Goal: Browse casually

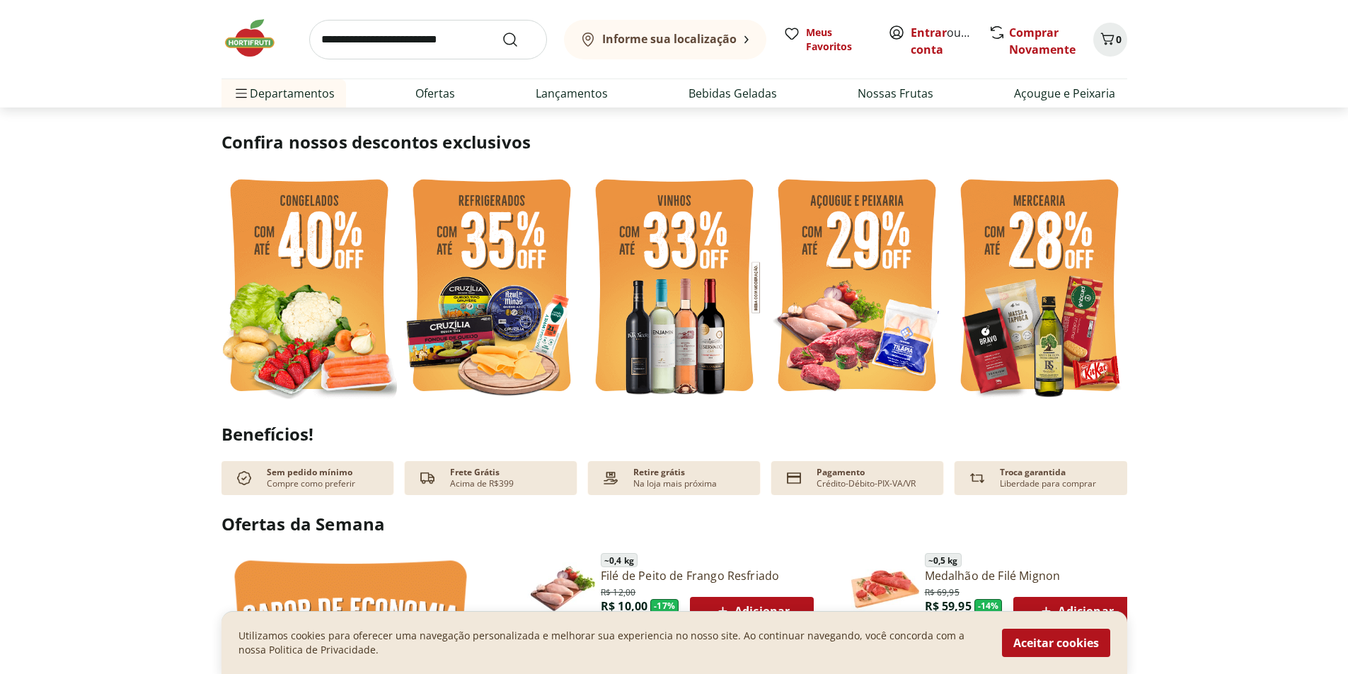
scroll to position [354, 0]
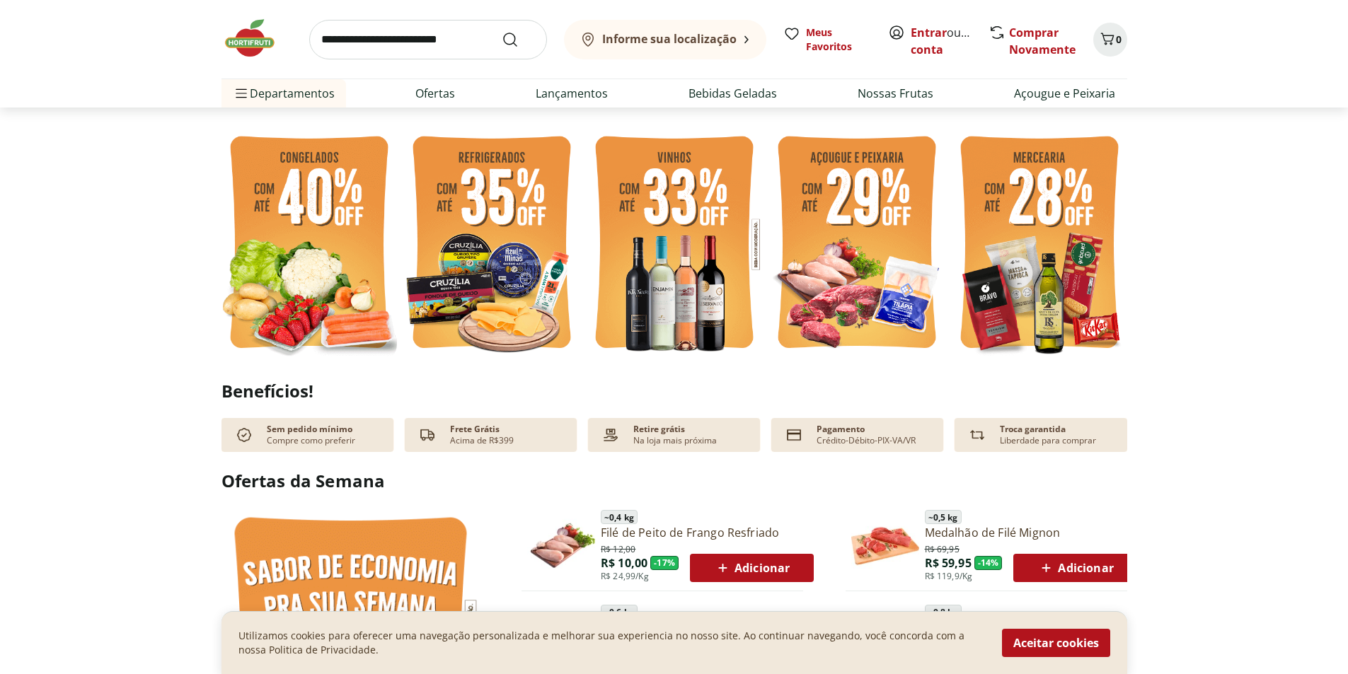
click at [311, 235] on img at bounding box center [308, 244] width 175 height 234
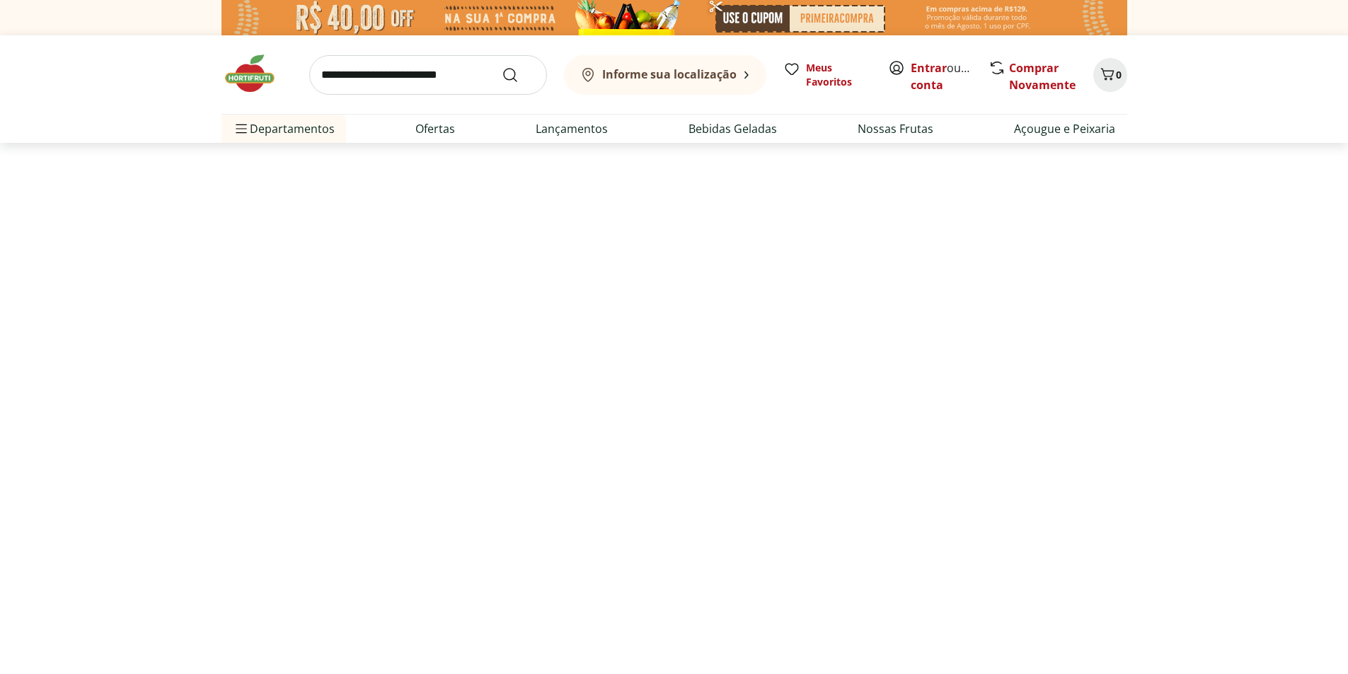
select select "**********"
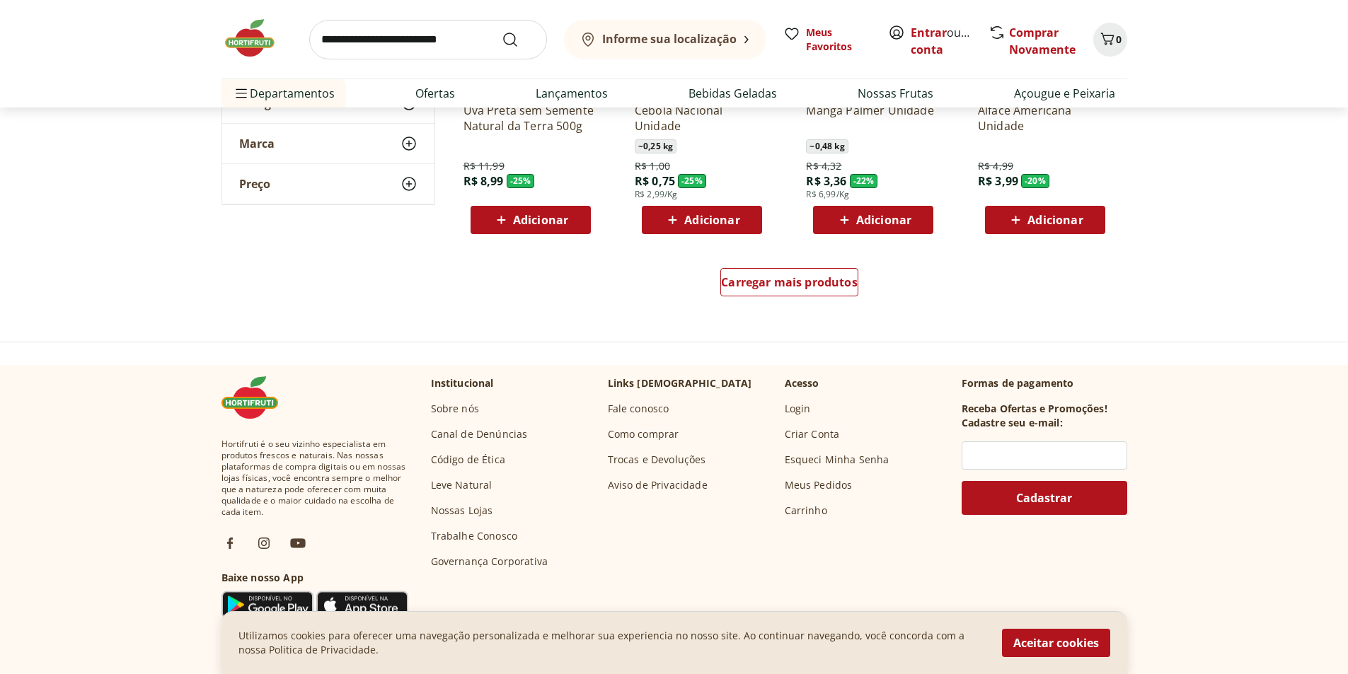
scroll to position [920, 0]
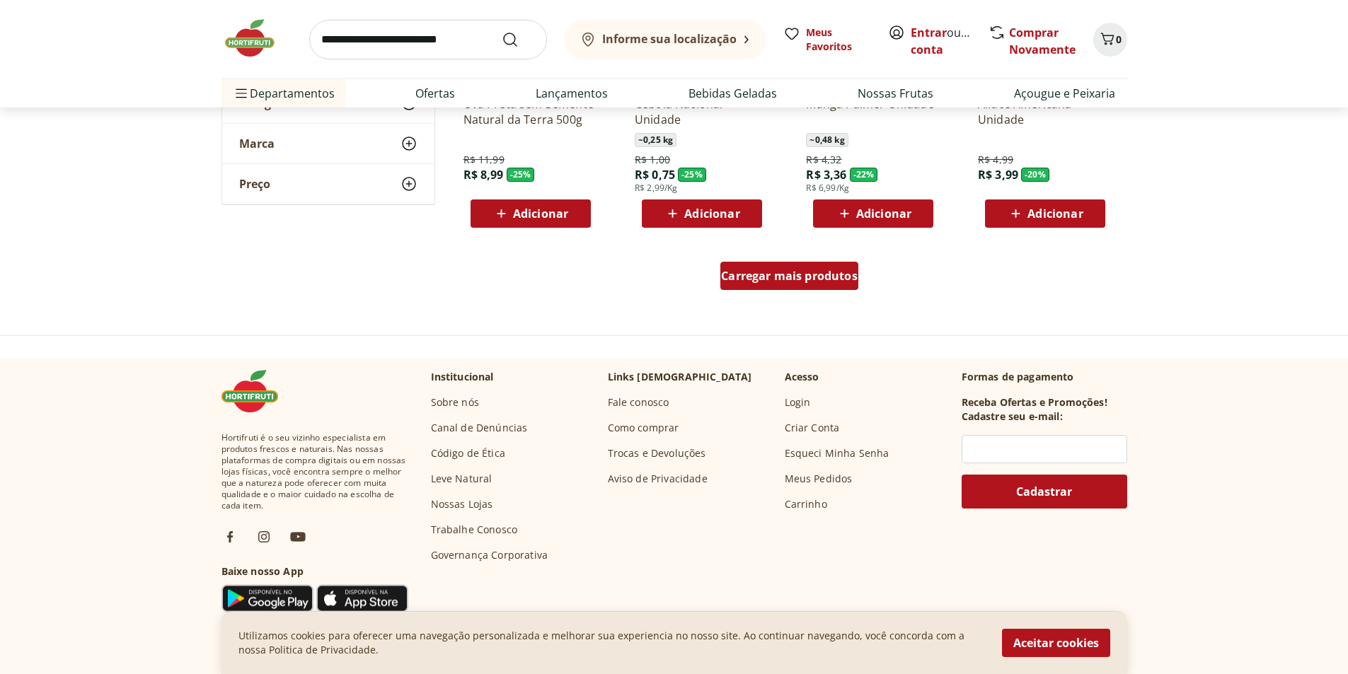
click at [738, 282] on span "Carregar mais produtos" at bounding box center [789, 275] width 137 height 11
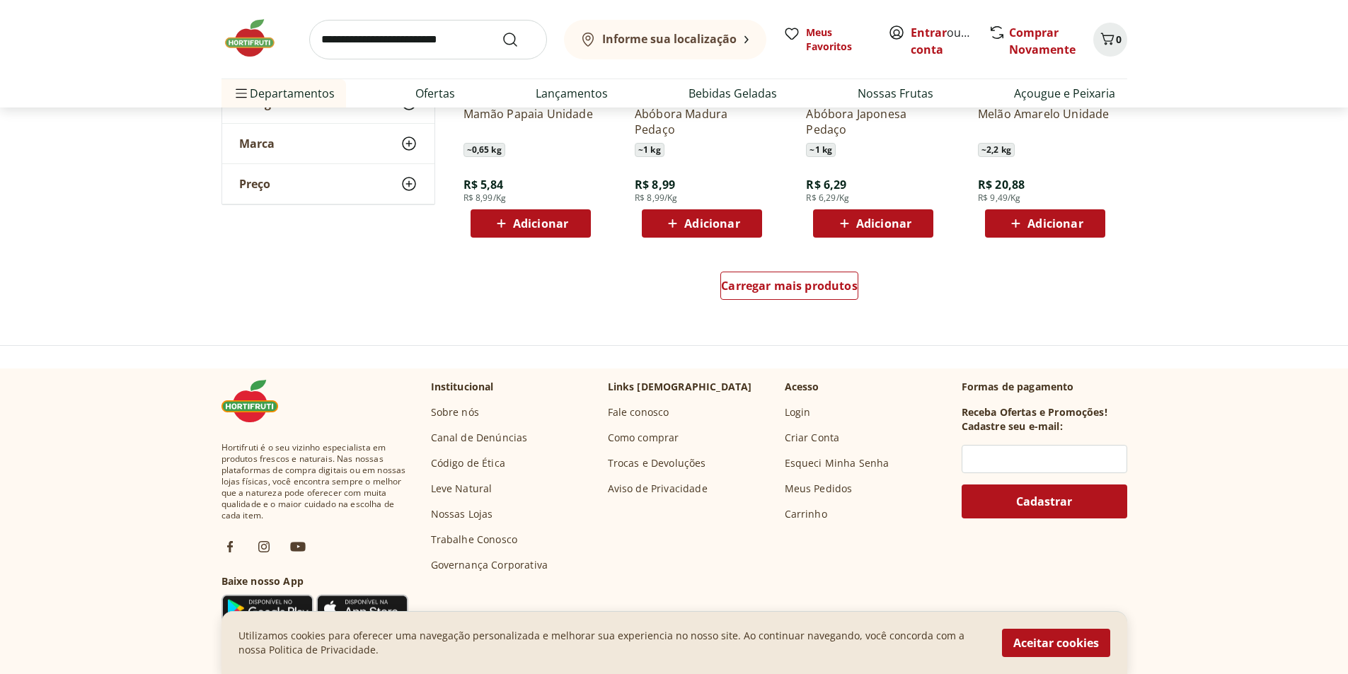
scroll to position [1839, 0]
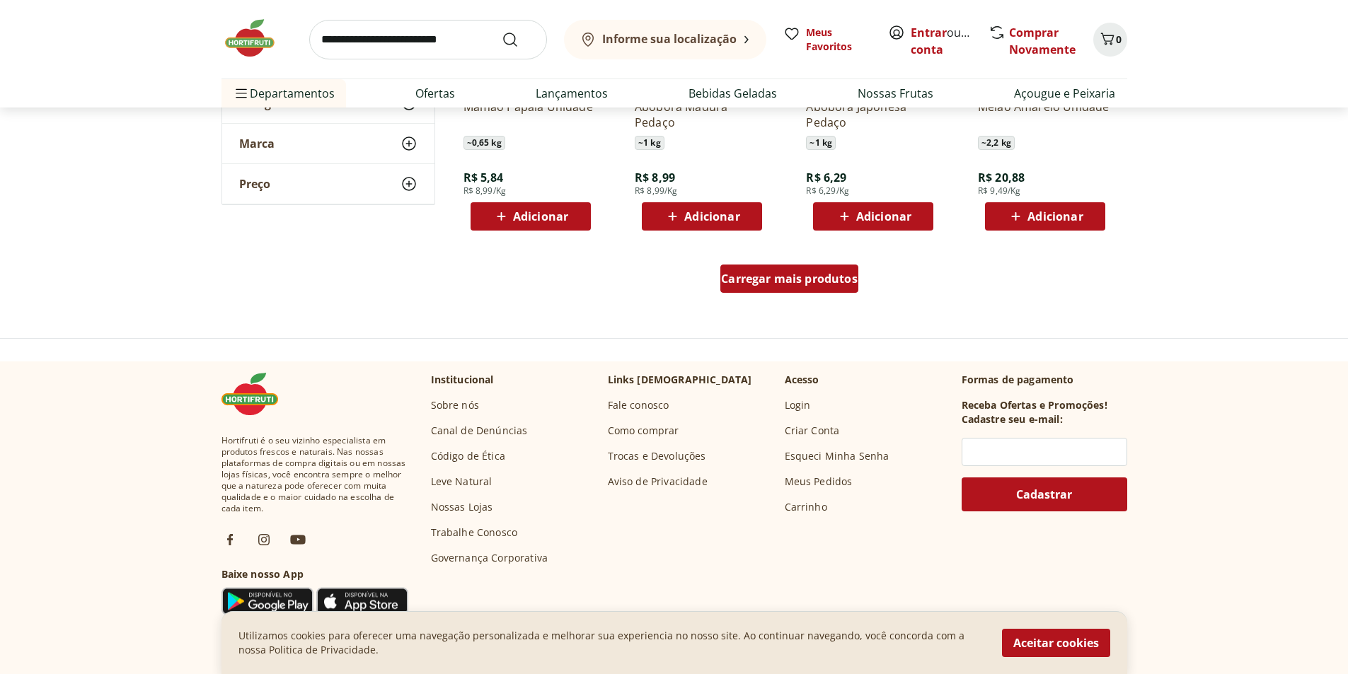
click at [795, 287] on div "Carregar mais produtos" at bounding box center [789, 279] width 138 height 28
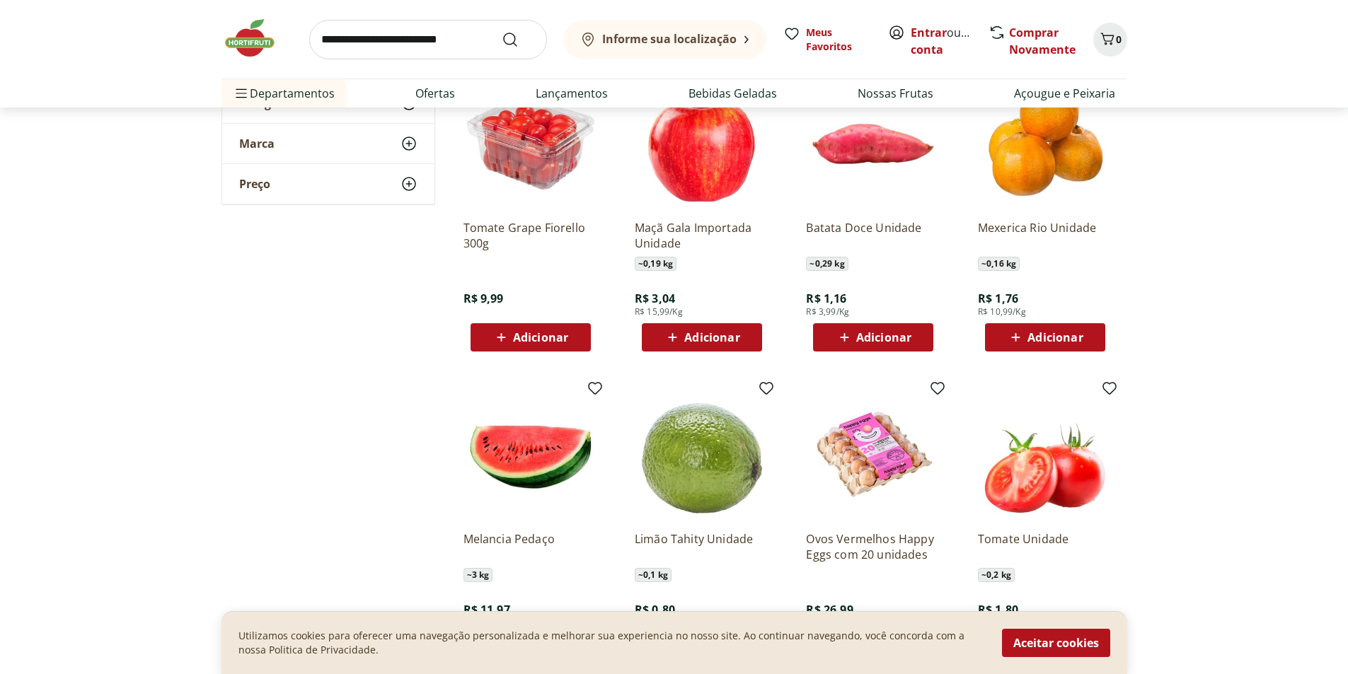
scroll to position [2617, 0]
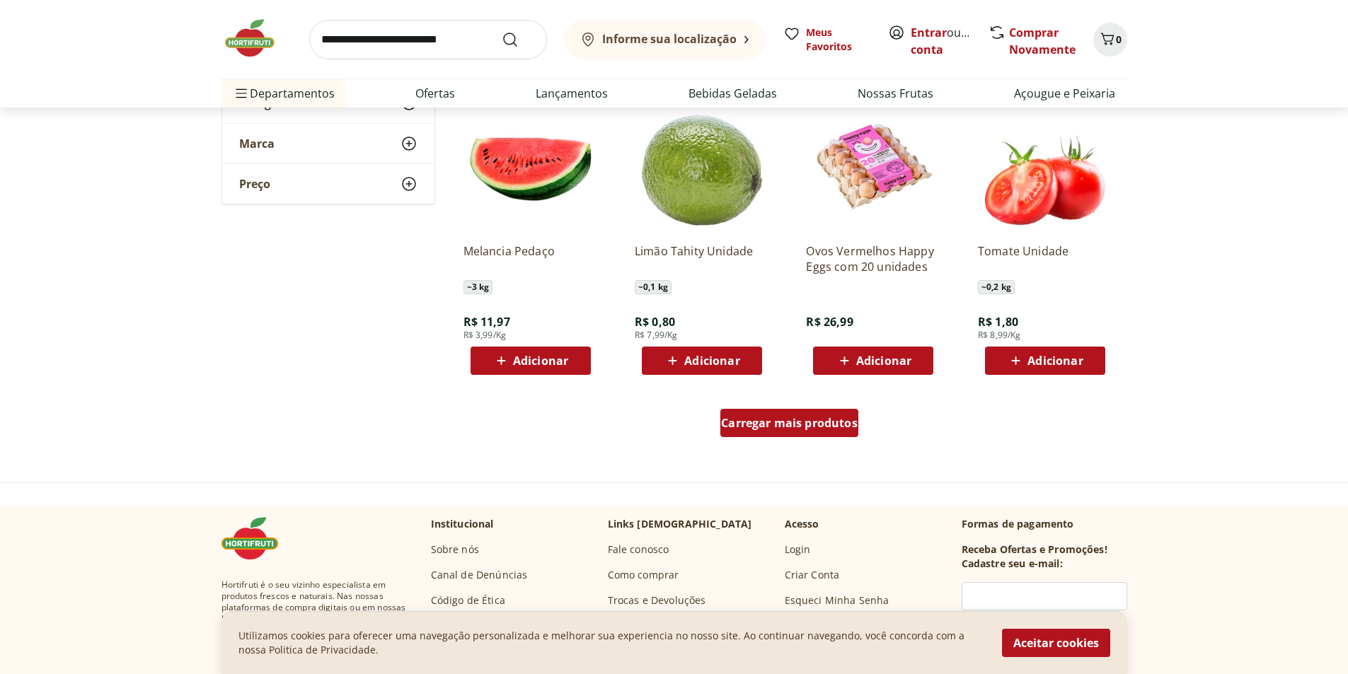
click at [758, 424] on span "Carregar mais produtos" at bounding box center [789, 422] width 137 height 11
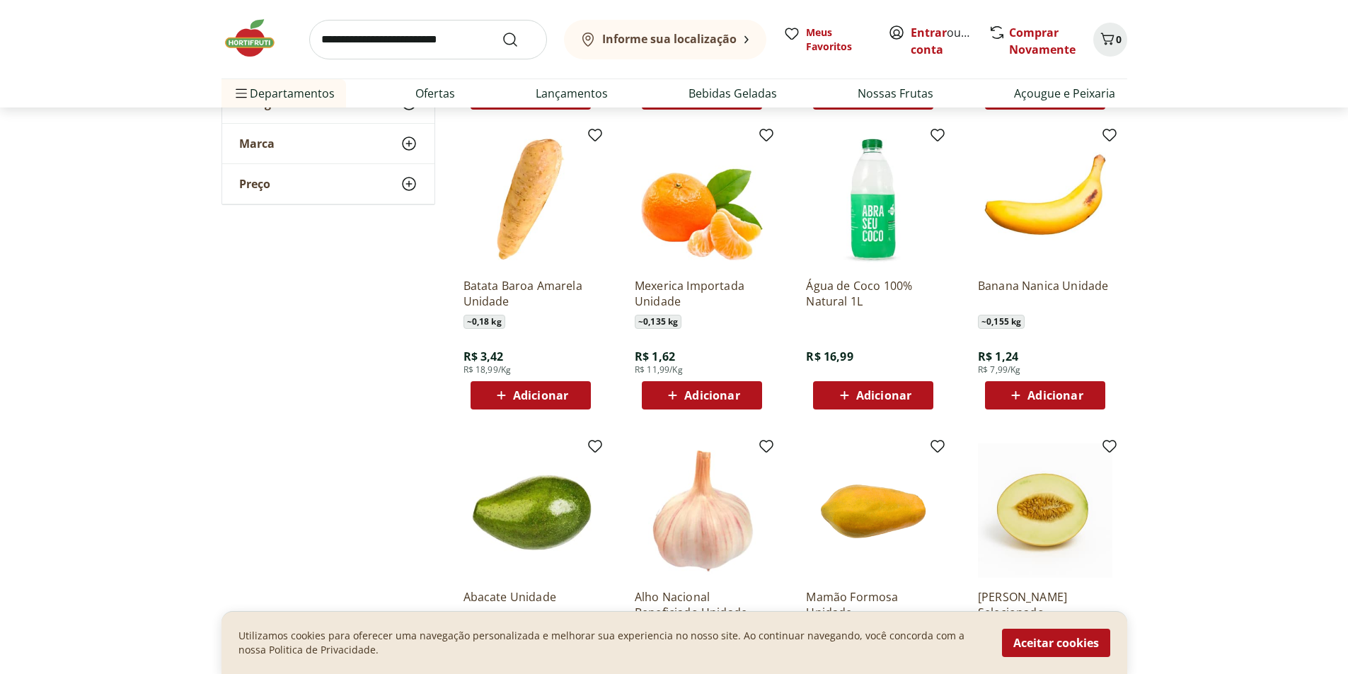
scroll to position [2900, 0]
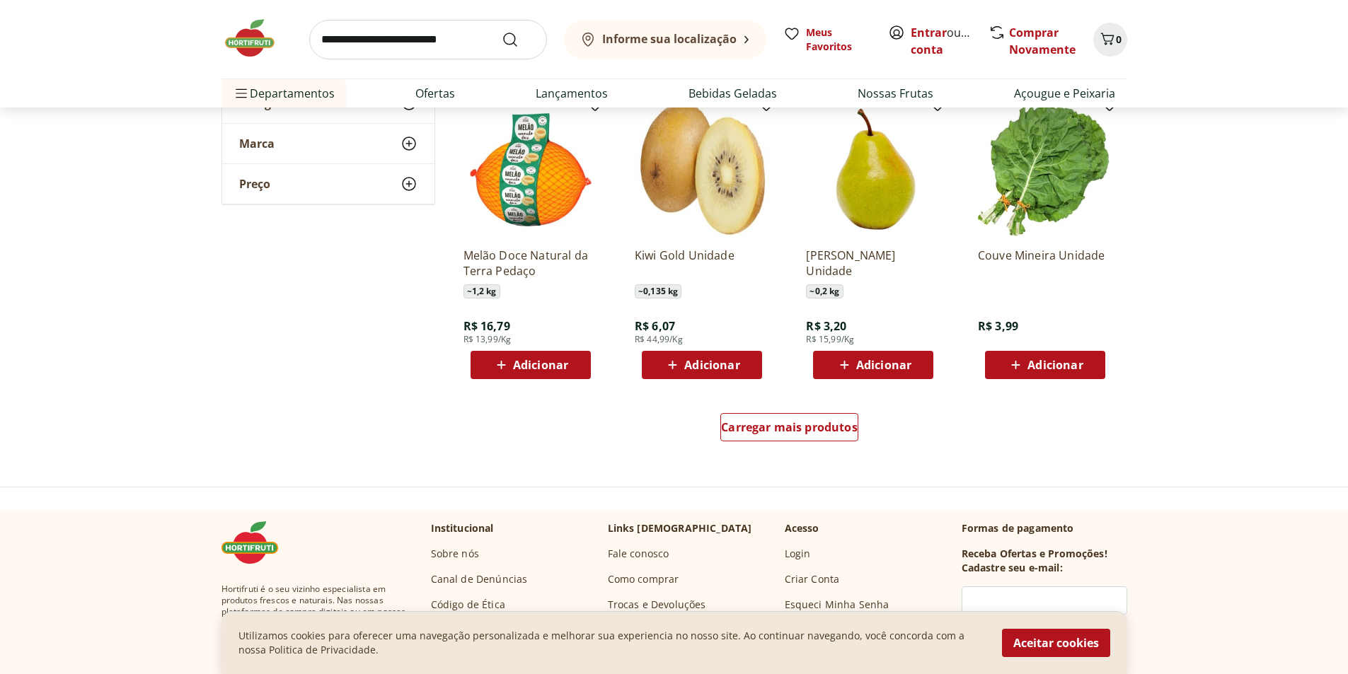
scroll to position [3537, 0]
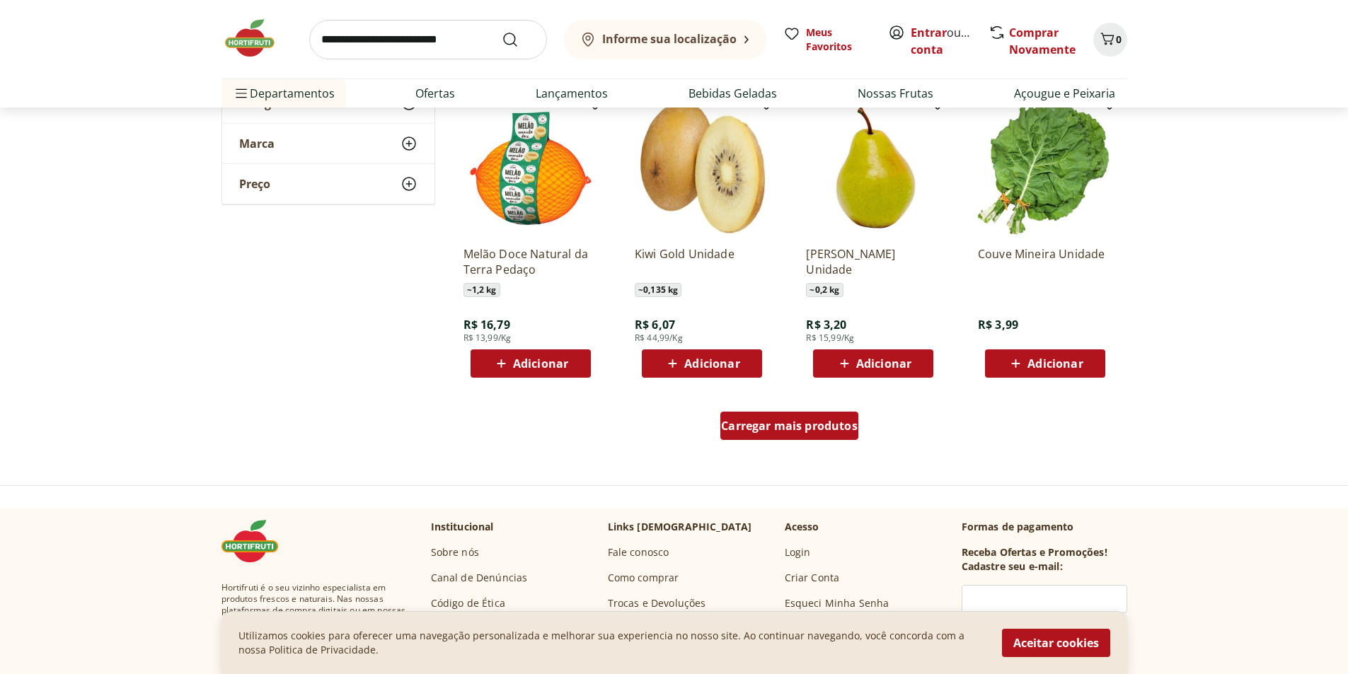
drag, startPoint x: 767, startPoint y: 431, endPoint x: 495, endPoint y: 352, distance: 283.8
click at [766, 431] on span "Carregar mais produtos" at bounding box center [789, 425] width 137 height 11
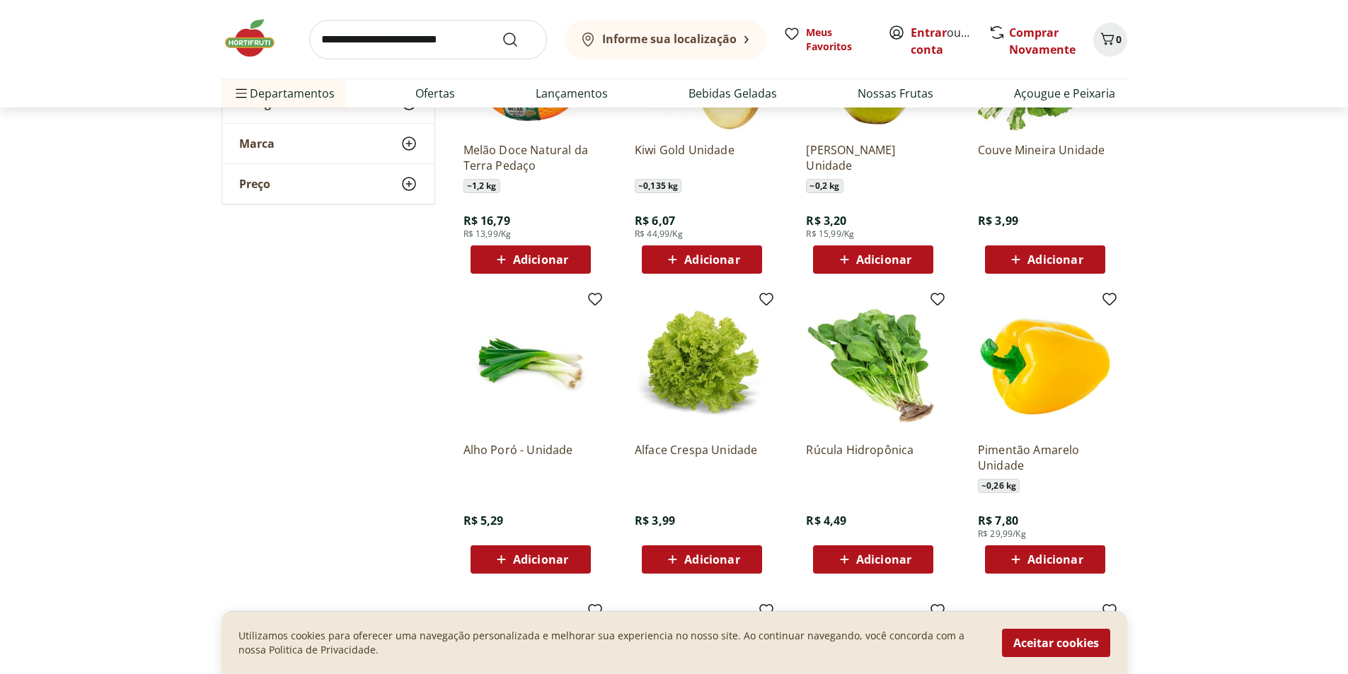
scroll to position [3820, 0]
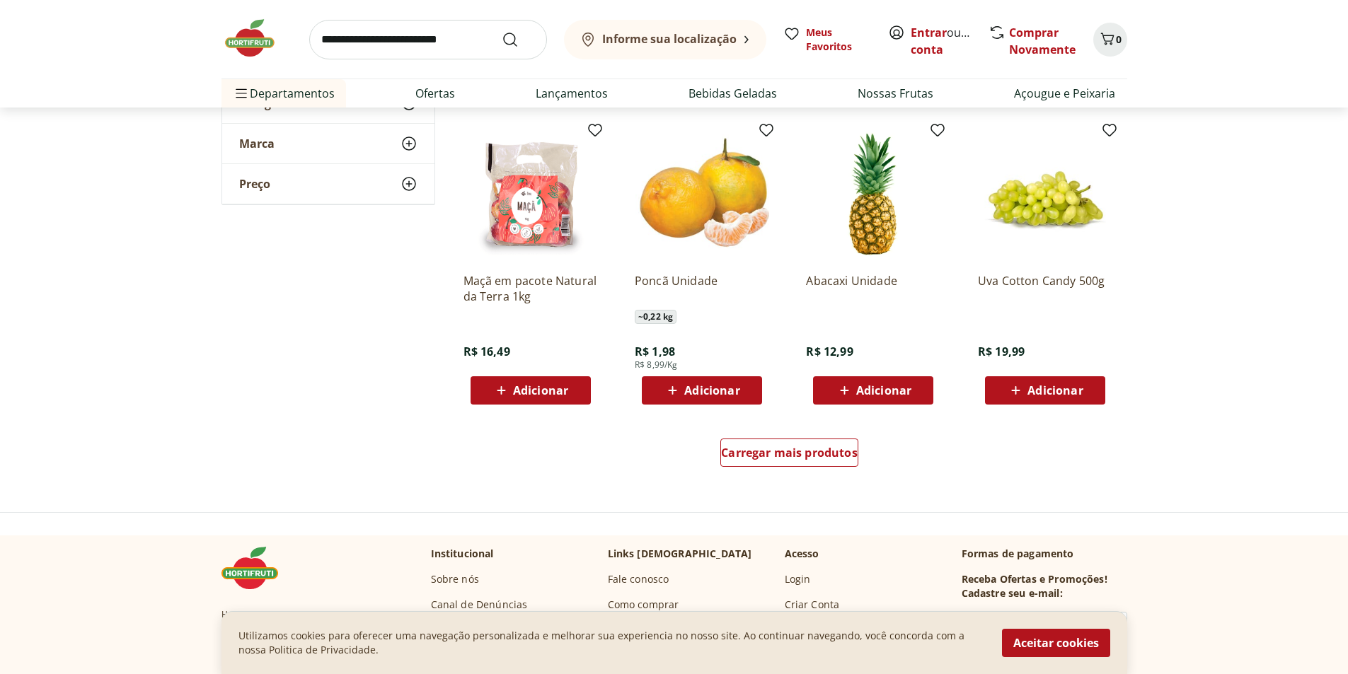
scroll to position [4456, 0]
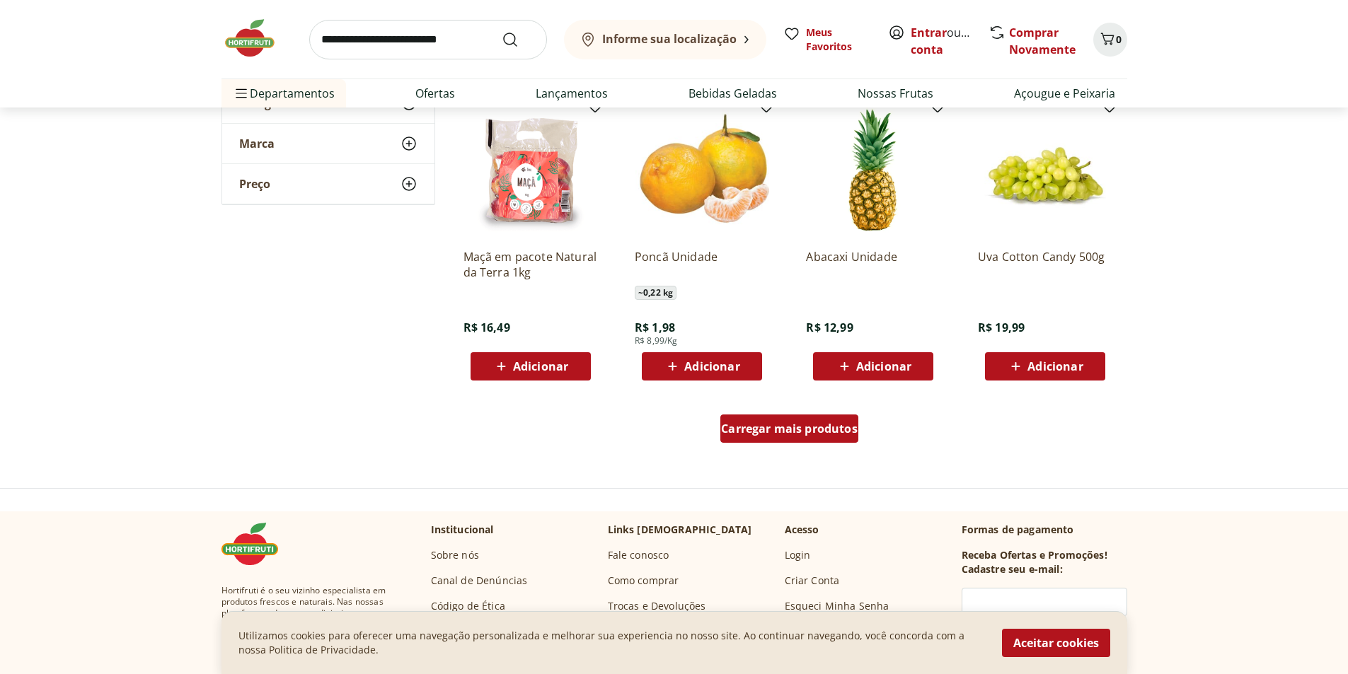
click at [749, 431] on span "Carregar mais produtos" at bounding box center [789, 428] width 137 height 11
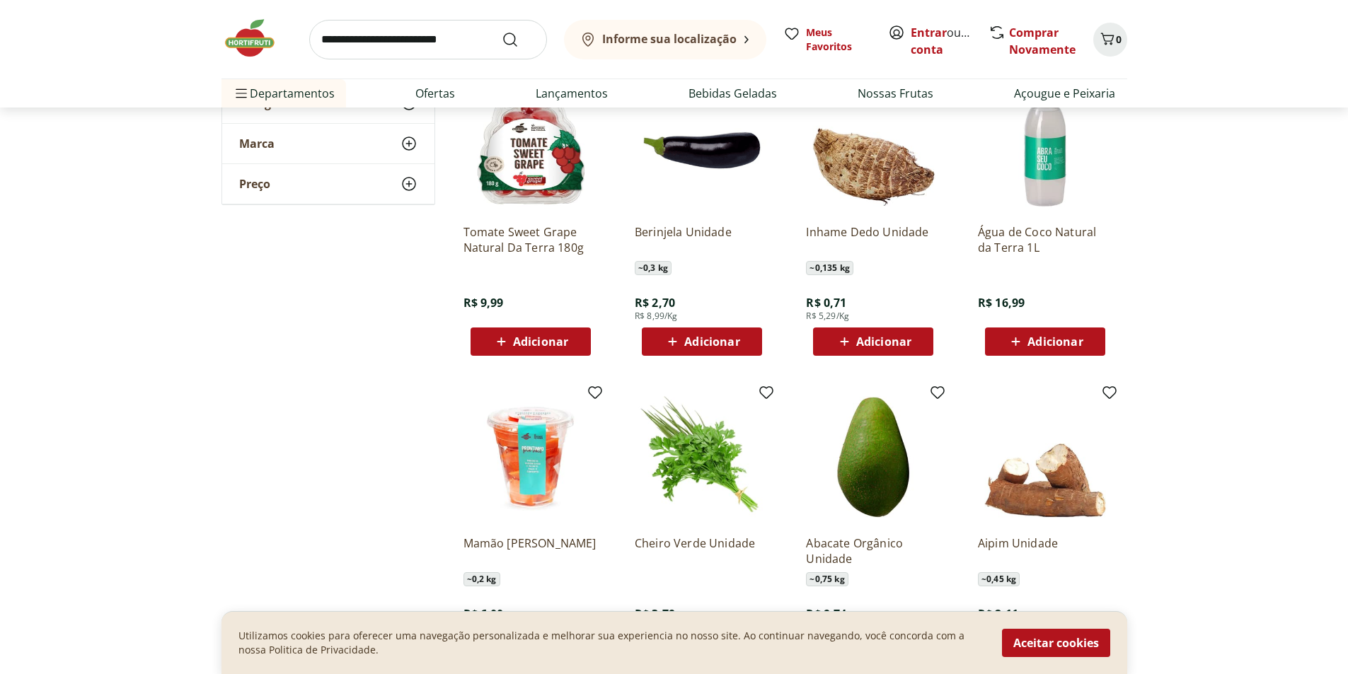
scroll to position [4810, 0]
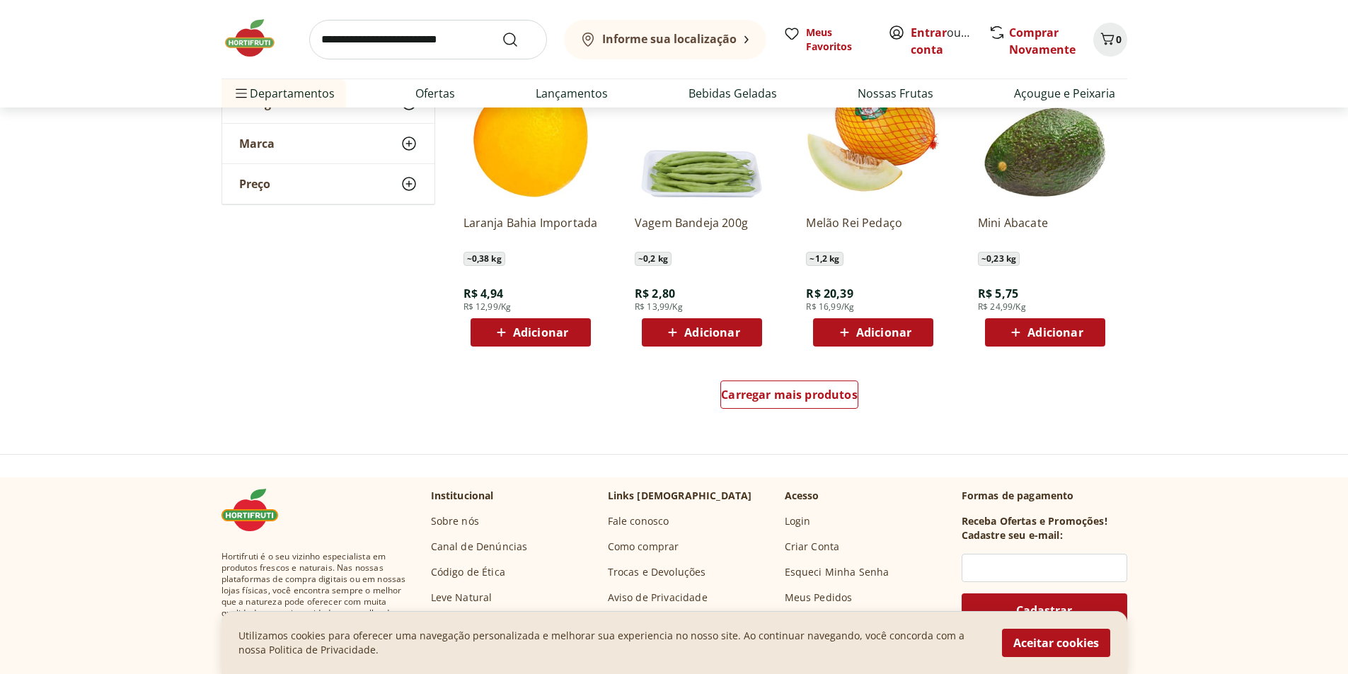
scroll to position [5447, 0]
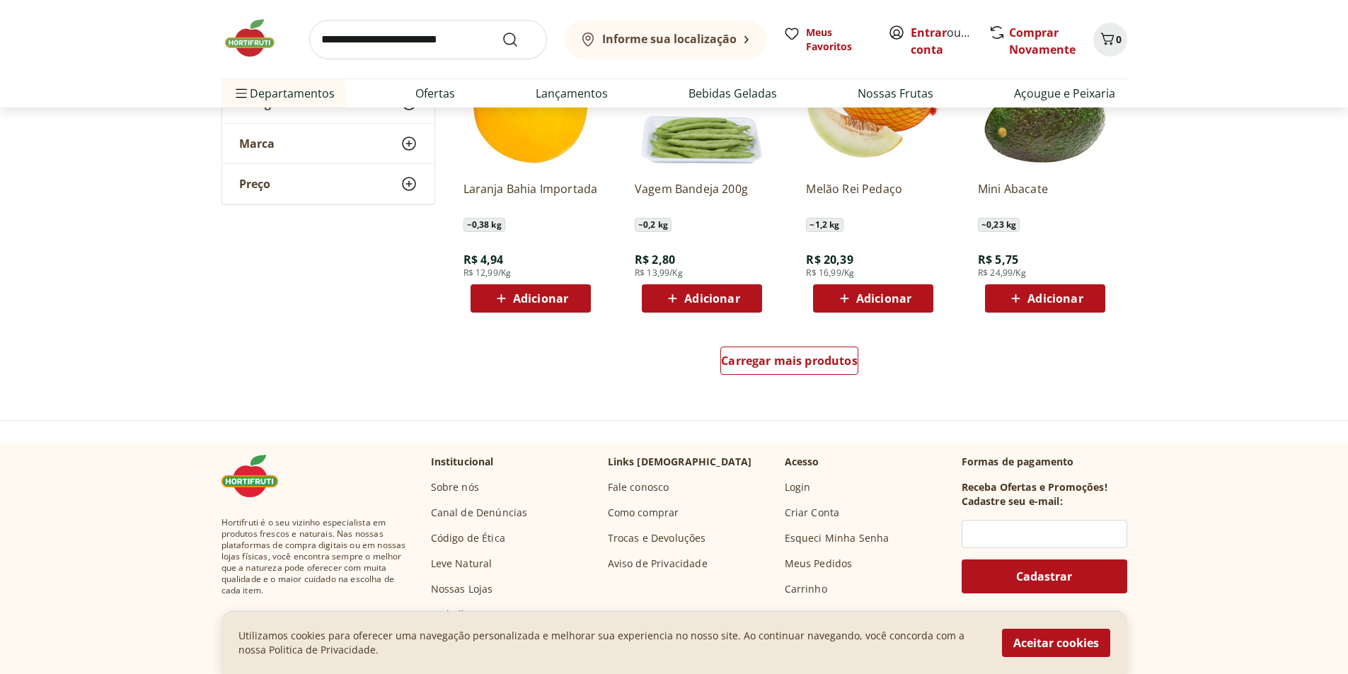
click at [255, 38] on img at bounding box center [256, 38] width 71 height 42
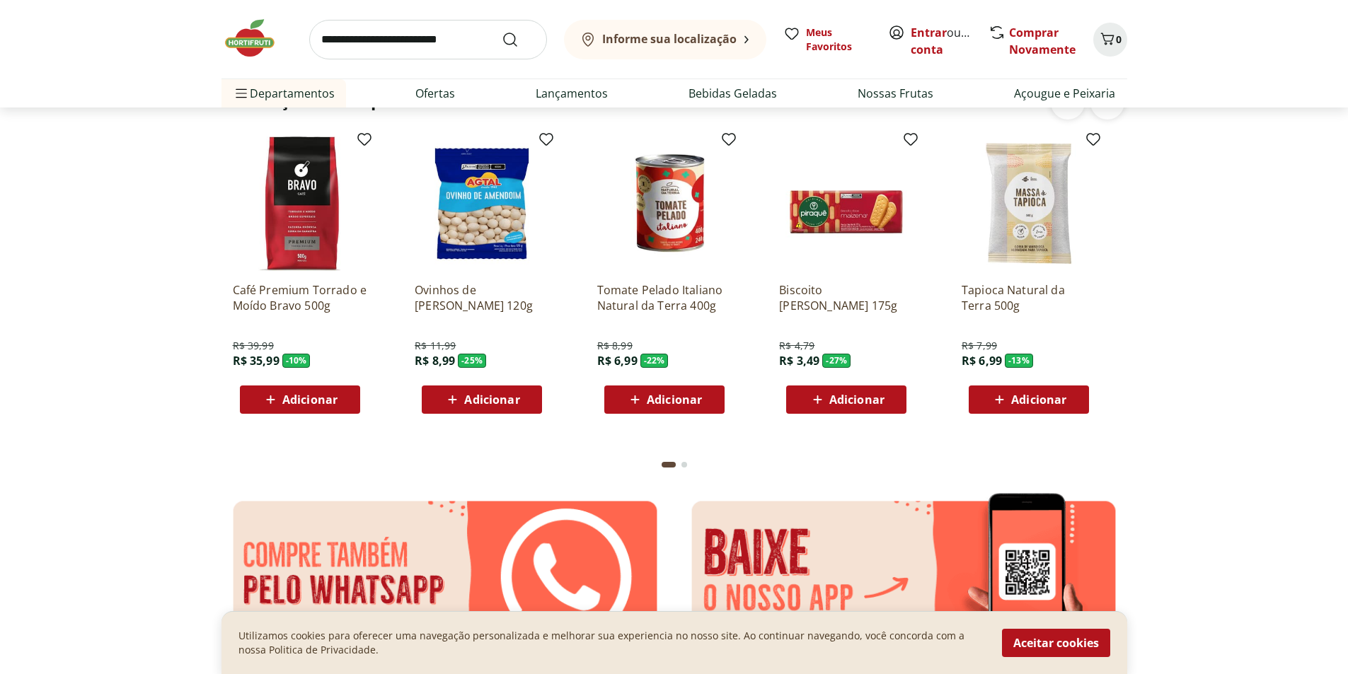
scroll to position [2051, 0]
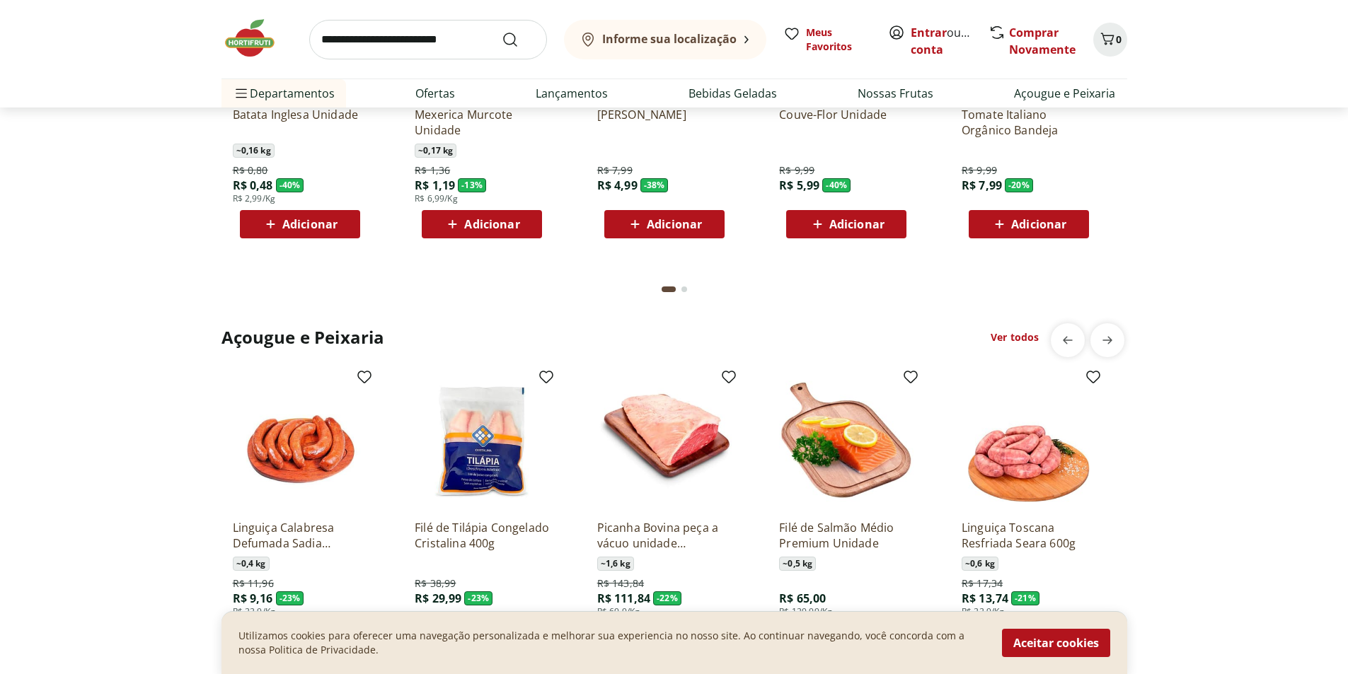
scroll to position [1344, 0]
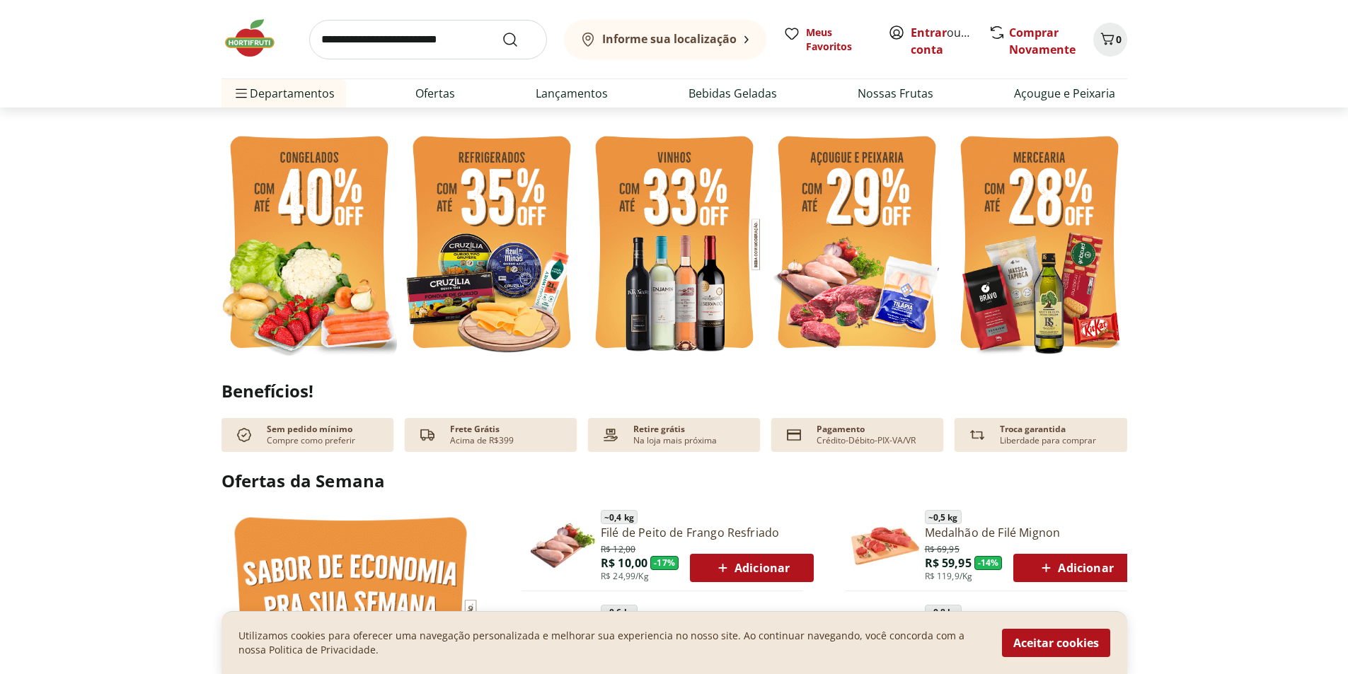
scroll to position [0, 0]
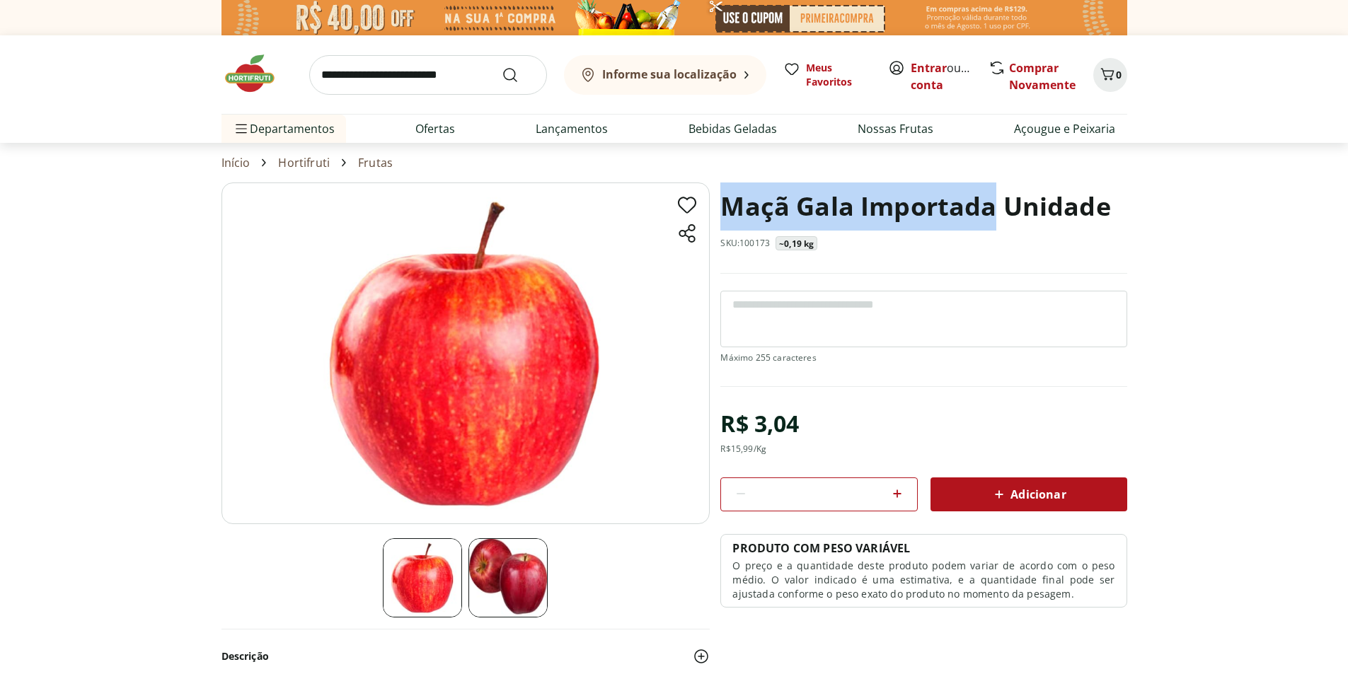
drag, startPoint x: 727, startPoint y: 206, endPoint x: 992, endPoint y: 207, distance: 265.3
click at [992, 207] on h1 "Maçã Gala Importada Unidade" at bounding box center [915, 207] width 390 height 48
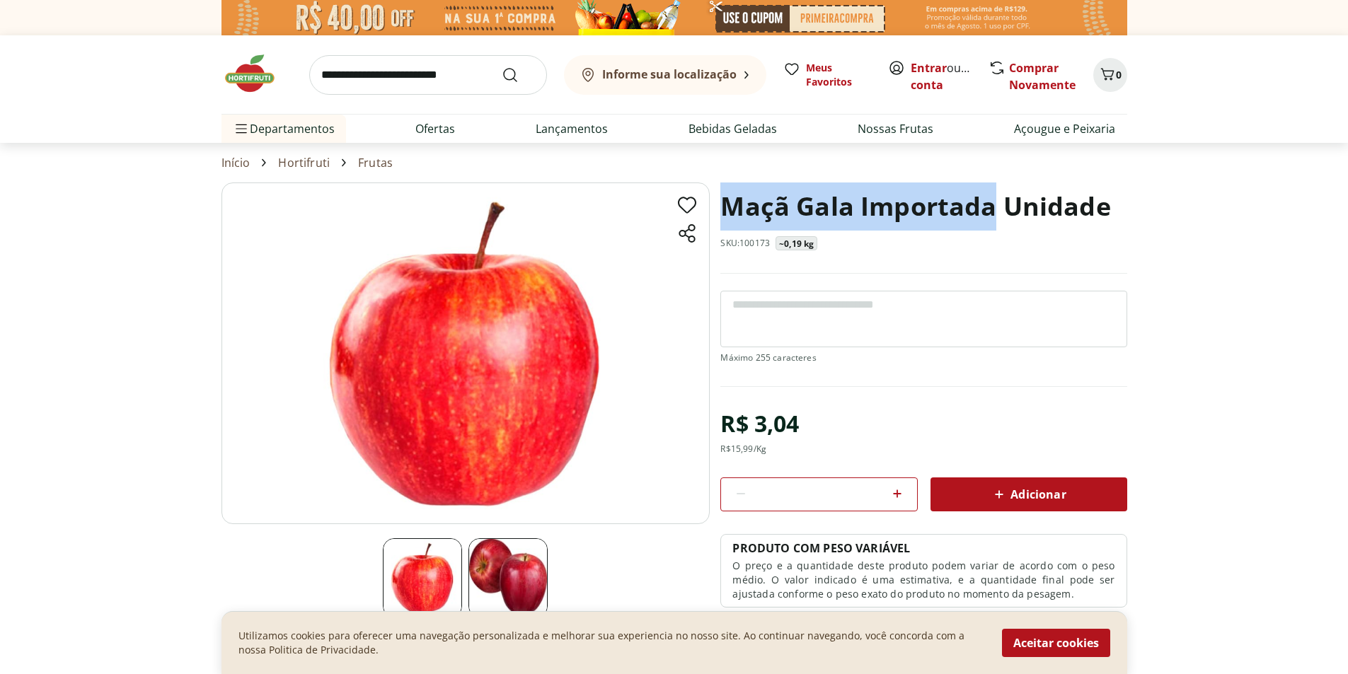
copy h1 "Maçã Gala Importada"
